Goal: Information Seeking & Learning: Find specific page/section

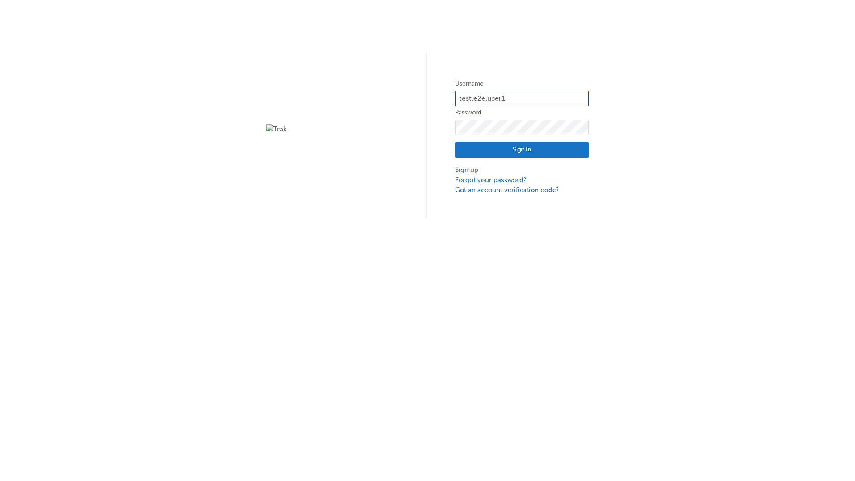
type input "test.e2e.user14"
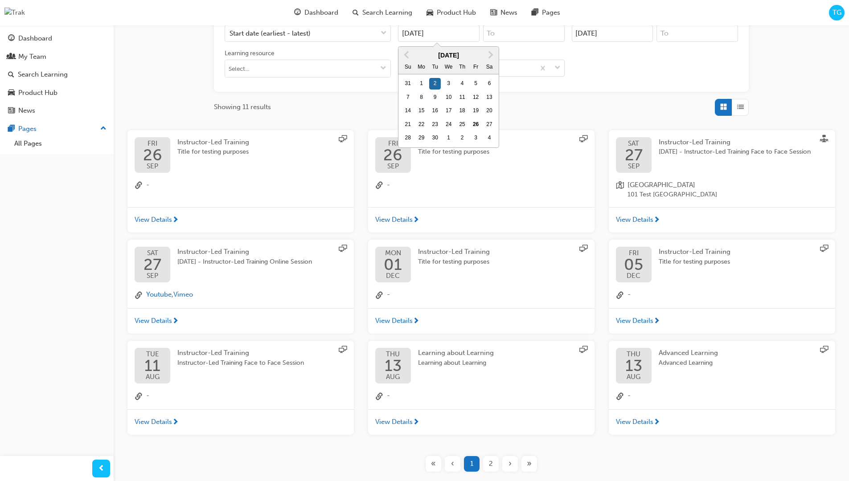
type input "[DATE]"
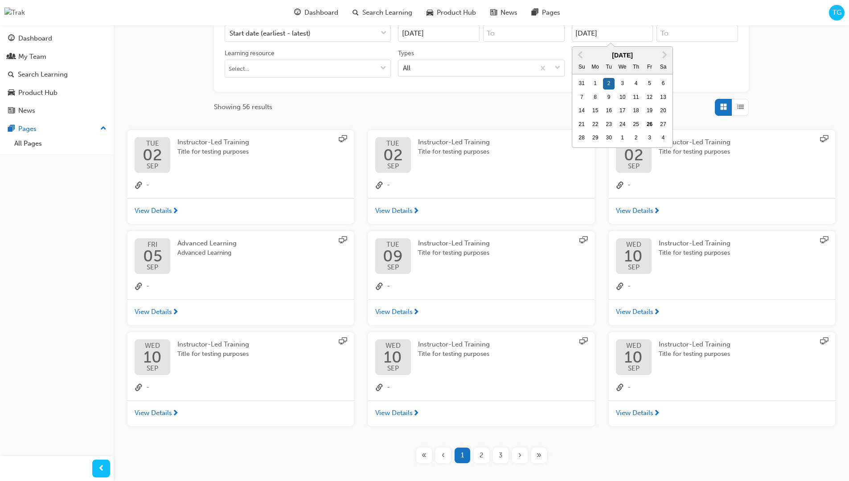
type input "[DATE]"
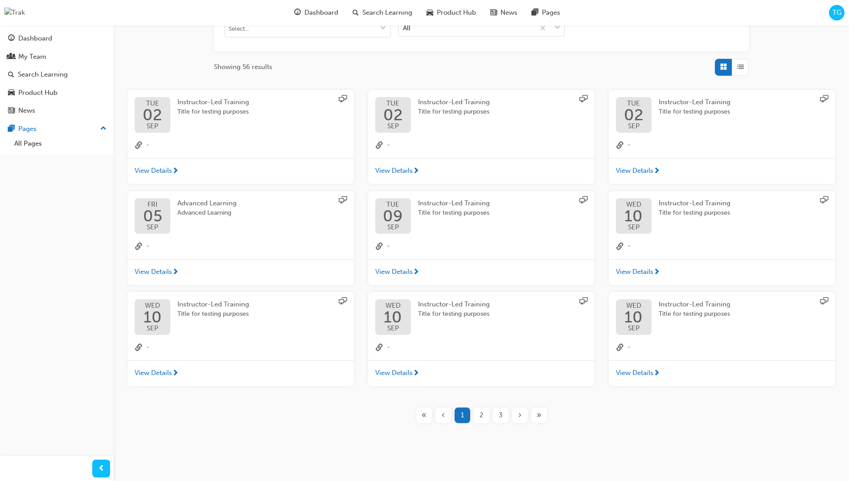
click at [404, 28] on input "Types All" at bounding box center [403, 28] width 1 height 8
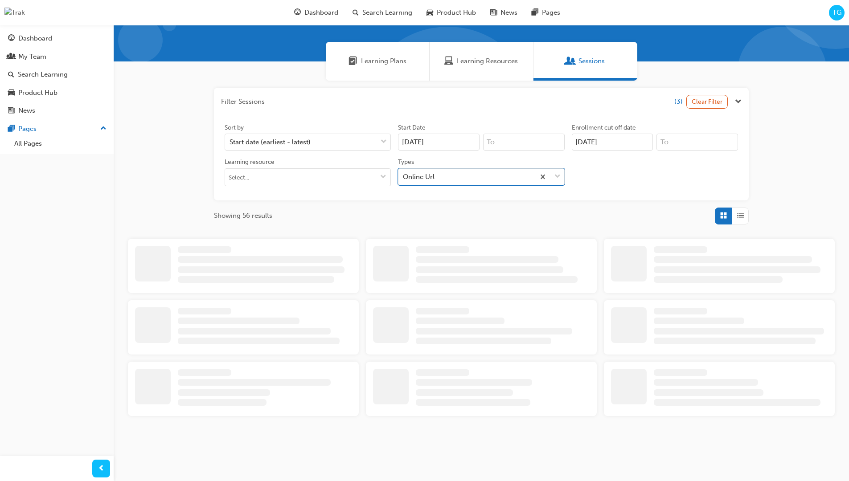
scroll to position [200, 0]
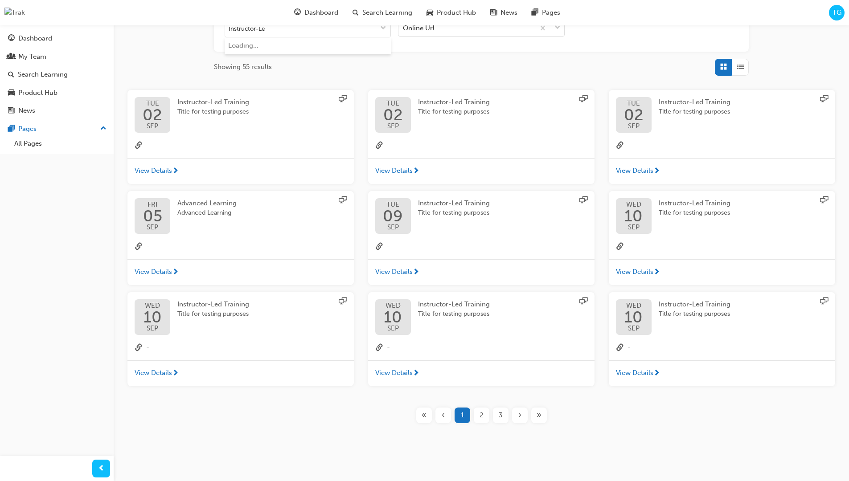
type input "Instructor-Led"
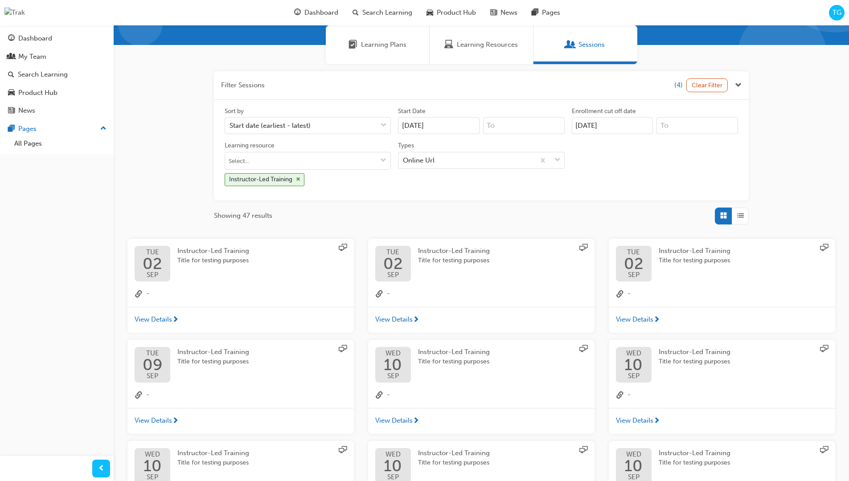
scroll to position [200, 0]
